Goal: Information Seeking & Learning: Learn about a topic

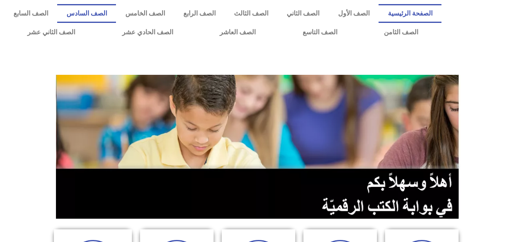
click at [116, 11] on link "الصف السادس" at bounding box center [86, 13] width 59 height 19
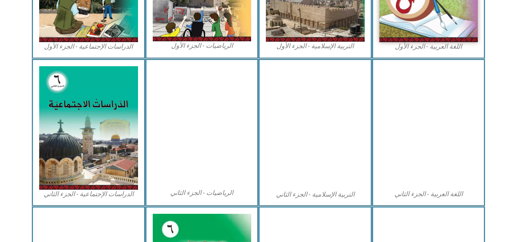
scroll to position [347, 0]
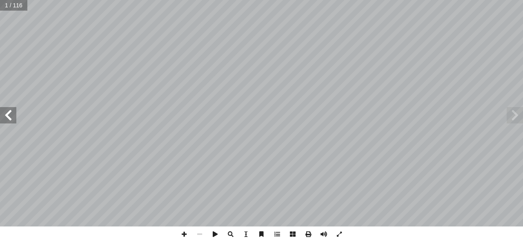
click at [8, 116] on span at bounding box center [8, 115] width 16 height 16
click at [12, 116] on span at bounding box center [8, 115] width 16 height 16
click at [9, 116] on span at bounding box center [8, 115] width 16 height 16
click at [7, 116] on span at bounding box center [8, 115] width 16 height 16
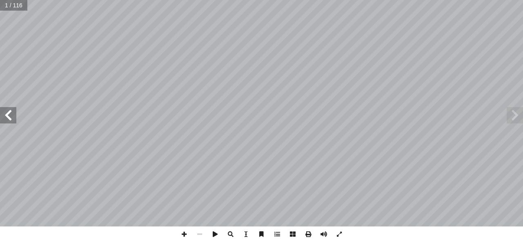
click at [9, 116] on span at bounding box center [8, 115] width 16 height 16
click at [11, 114] on span at bounding box center [8, 115] width 16 height 16
click at [11, 116] on span at bounding box center [8, 115] width 16 height 16
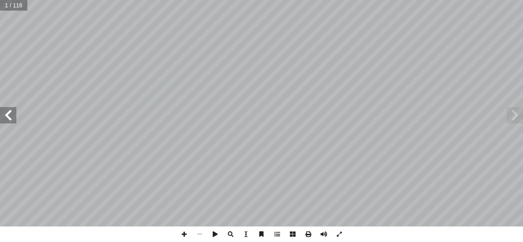
click at [11, 117] on span at bounding box center [8, 115] width 16 height 16
click at [11, 119] on span at bounding box center [8, 115] width 16 height 16
click at [12, 120] on span at bounding box center [8, 115] width 16 height 16
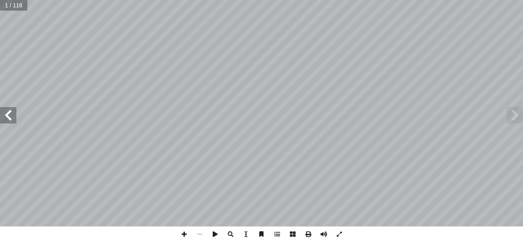
click at [12, 120] on span at bounding box center [8, 115] width 16 height 16
click at [15, 120] on span at bounding box center [8, 115] width 16 height 16
click at [10, 114] on span at bounding box center [8, 115] width 16 height 16
click at [11, 118] on span at bounding box center [8, 115] width 16 height 16
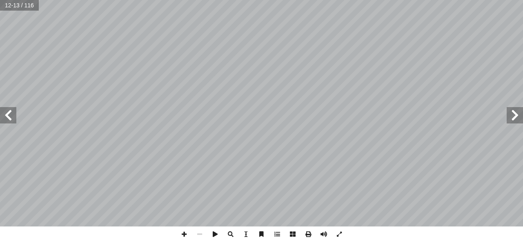
click at [9, 116] on span at bounding box center [8, 115] width 16 height 16
click at [10, 119] on span at bounding box center [8, 115] width 16 height 16
click at [13, 120] on span at bounding box center [8, 115] width 16 height 16
click at [10, 119] on span at bounding box center [8, 115] width 16 height 16
click at [9, 118] on span at bounding box center [8, 115] width 16 height 16
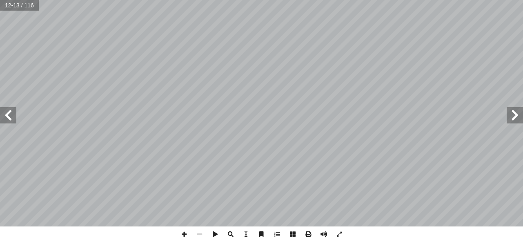
click at [10, 119] on span at bounding box center [8, 115] width 16 height 16
click at [11, 120] on span at bounding box center [8, 115] width 16 height 16
click at [13, 120] on span at bounding box center [8, 115] width 16 height 16
click at [10, 119] on span at bounding box center [8, 115] width 16 height 16
click at [11, 117] on span at bounding box center [8, 115] width 16 height 16
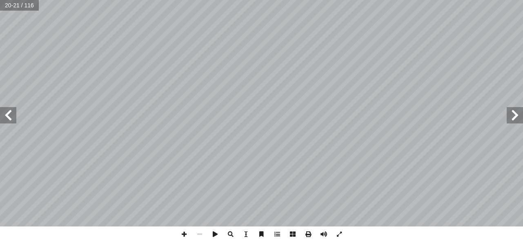
click at [11, 117] on span at bounding box center [8, 115] width 16 height 16
click at [10, 119] on span at bounding box center [8, 115] width 16 height 16
click at [513, 112] on span at bounding box center [514, 115] width 16 height 16
click at [10, 112] on span at bounding box center [8, 115] width 16 height 16
